Goal: Book appointment/travel/reservation

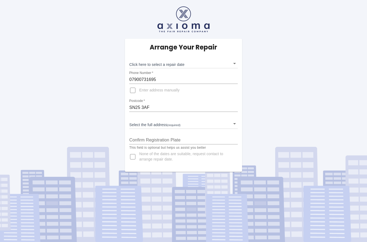
click at [134, 91] on input "Enter address manually" at bounding box center [132, 90] width 13 height 13
checkbox input "true"
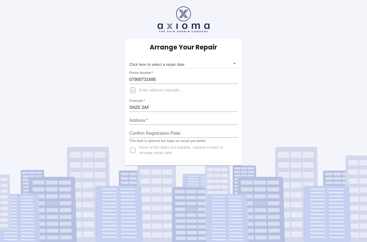
click at [140, 117] on input "Address   *" at bounding box center [183, 120] width 108 height 9
type input "[STREET_ADDRESS][PERSON_NAME]"
click at [135, 134] on input "Confirm Registration Plate" at bounding box center [183, 133] width 108 height 9
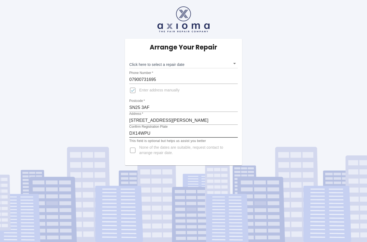
type input "DX14WPU"
click at [138, 63] on body "Arrange Your Repair Click here to select a repair date ​ Phone Number   * 07900…" at bounding box center [183, 121] width 367 height 242
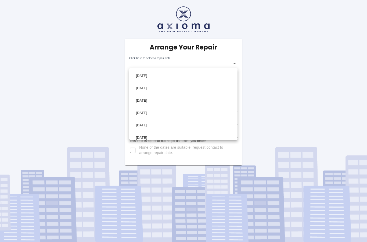
click at [147, 73] on li "[DATE]" at bounding box center [184, 76] width 106 height 12
type input "[DATE]T00:00:00.000Z"
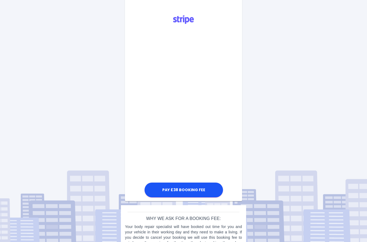
scroll to position [158, 0]
click at [0, 100] on div "Arrange Your Repair Click here to select a repair date [DATE] [DATE]T00:00:00.0…" at bounding box center [184, 53] width 376 height 423
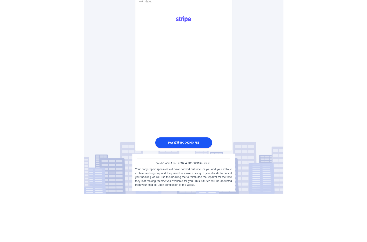
scroll to position [154, 0]
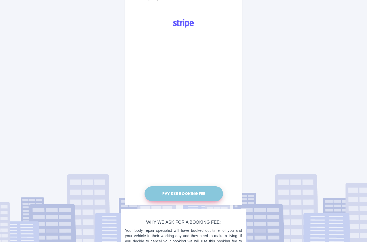
click at [178, 192] on button "Pay £38 Booking Fee" at bounding box center [184, 193] width 79 height 15
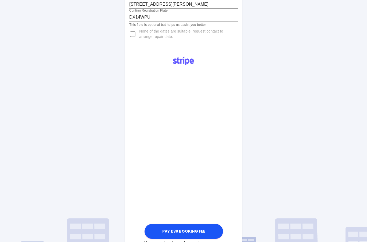
scroll to position [118, 0]
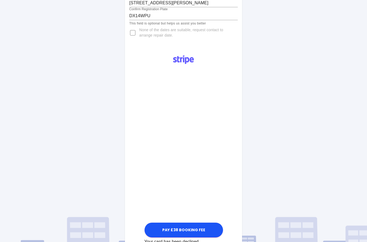
click at [0, 32] on div "Arrange Your Repair Click here to select a repair date [DATE] [DATE]T00:00:00.0…" at bounding box center [184, 97] width 376 height 430
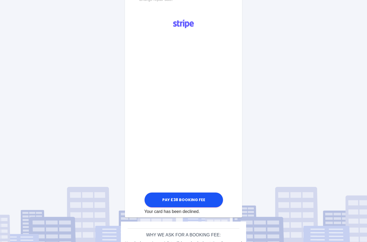
scroll to position [151, 0]
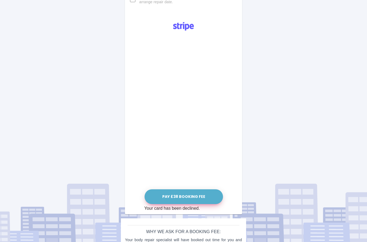
click at [184, 195] on button "Pay £38 Booking Fee" at bounding box center [184, 196] width 79 height 15
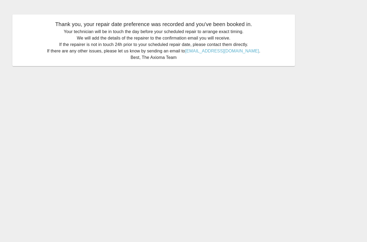
click at [141, 182] on main "Thank you, your repair date preference was recorded and you've been booked in. …" at bounding box center [183, 121] width 367 height 242
